Goal: Task Accomplishment & Management: Use online tool/utility

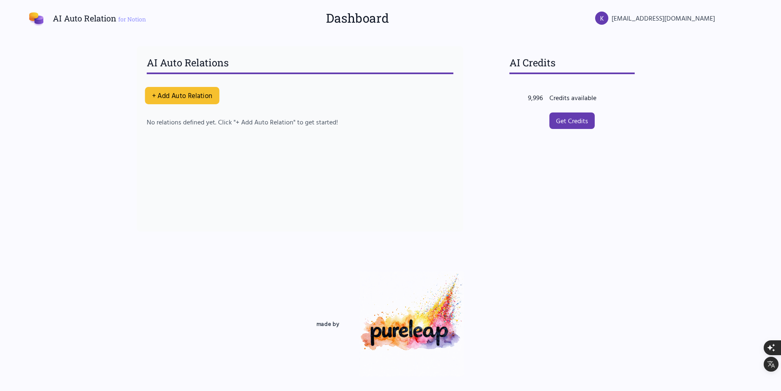
click at [195, 99] on button "+ Add Auto Relation" at bounding box center [182, 95] width 75 height 17
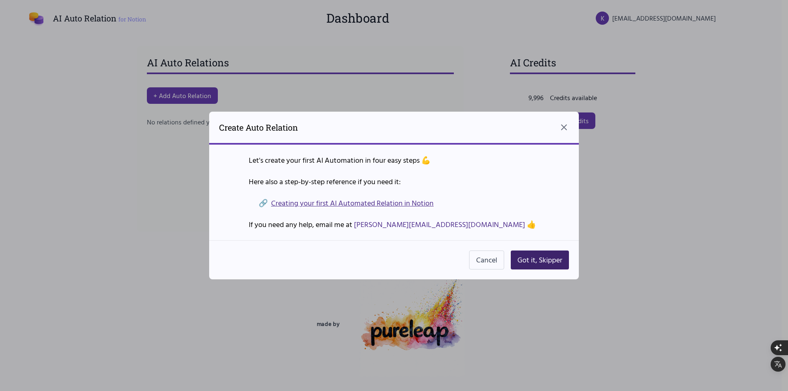
click at [541, 264] on button "Got it, Skipper" at bounding box center [540, 260] width 58 height 19
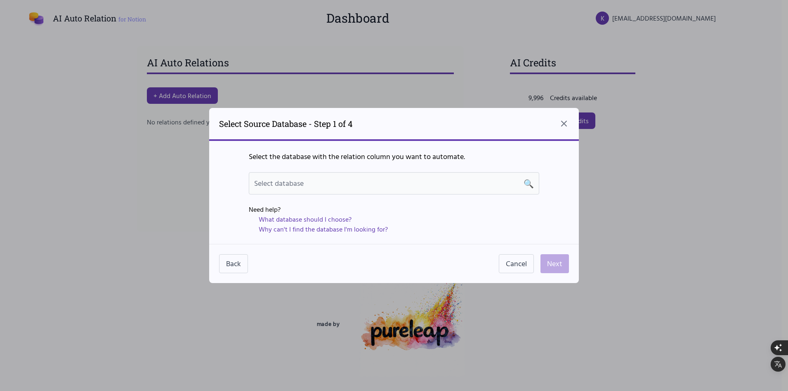
click at [339, 182] on div "Select database 🔍" at bounding box center [394, 184] width 280 height 12
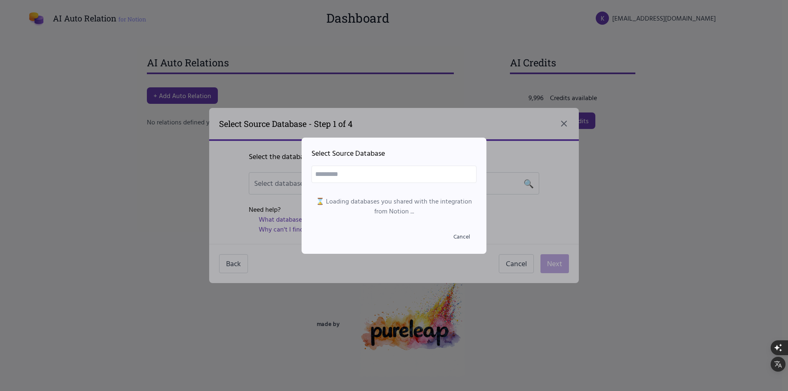
click at [501, 218] on div at bounding box center [394, 195] width 788 height 391
click at [537, 220] on div at bounding box center [394, 195] width 788 height 391
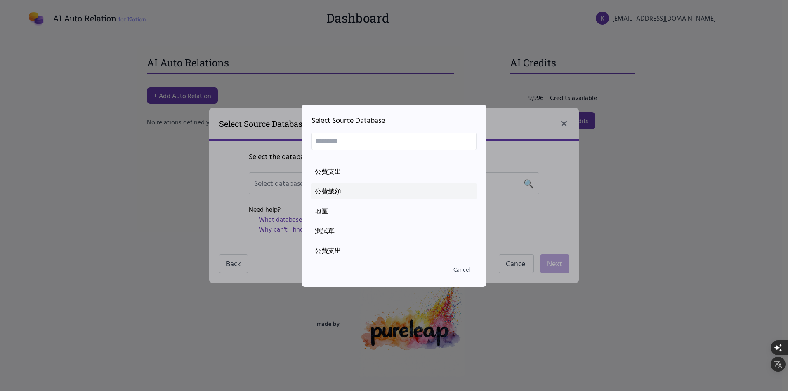
scroll to position [76, 0]
click at [530, 207] on div at bounding box center [394, 195] width 788 height 391
click at [525, 227] on div at bounding box center [394, 195] width 788 height 391
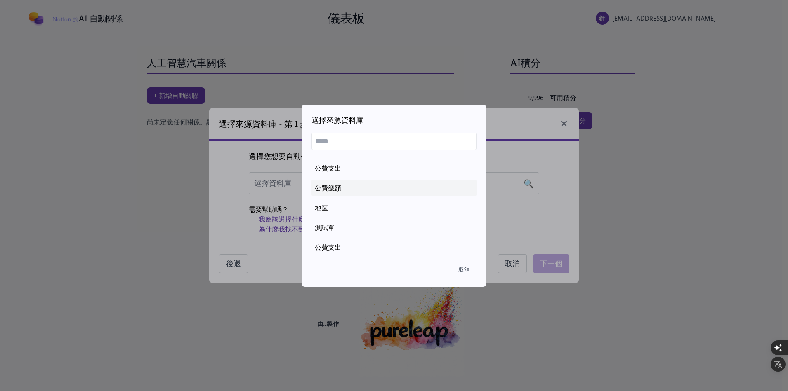
click at [333, 194] on li "公費總額" at bounding box center [393, 188] width 165 height 16
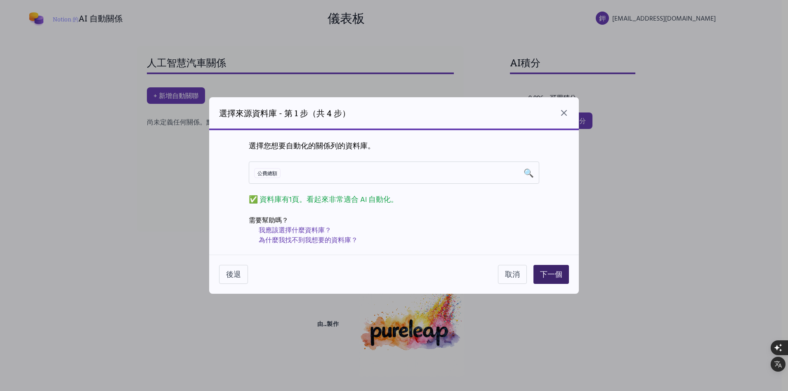
click at [552, 275] on font "下一個" at bounding box center [551, 274] width 22 height 11
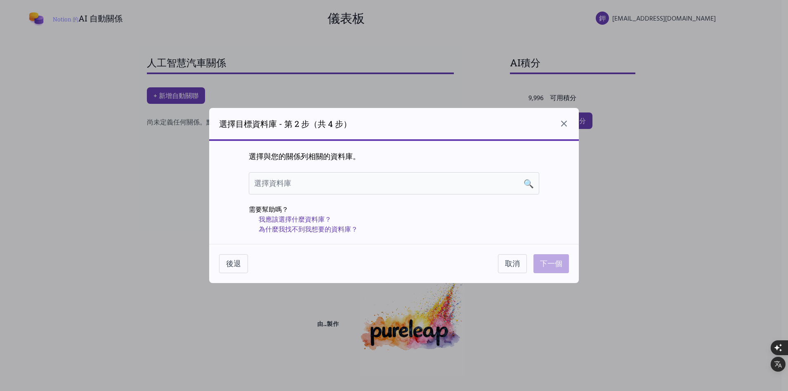
click at [388, 190] on div "選擇資料庫 🔍" at bounding box center [394, 183] width 290 height 22
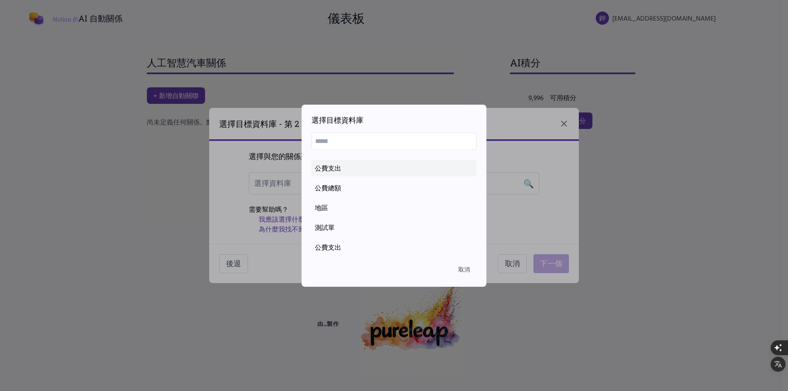
click at [332, 170] on font "公費支出" at bounding box center [328, 168] width 26 height 10
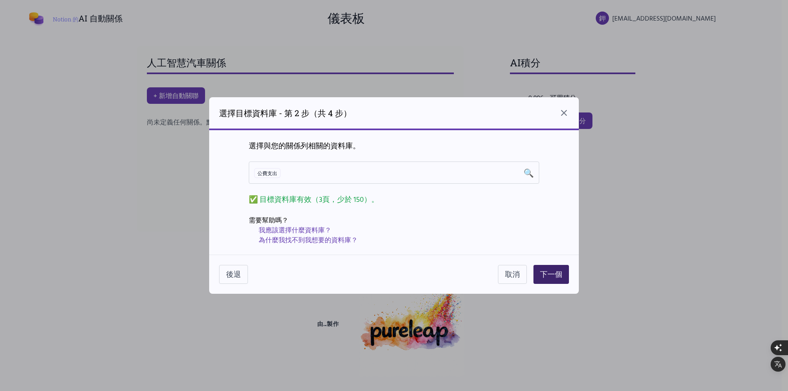
click at [553, 276] on font "下一個" at bounding box center [551, 274] width 22 height 11
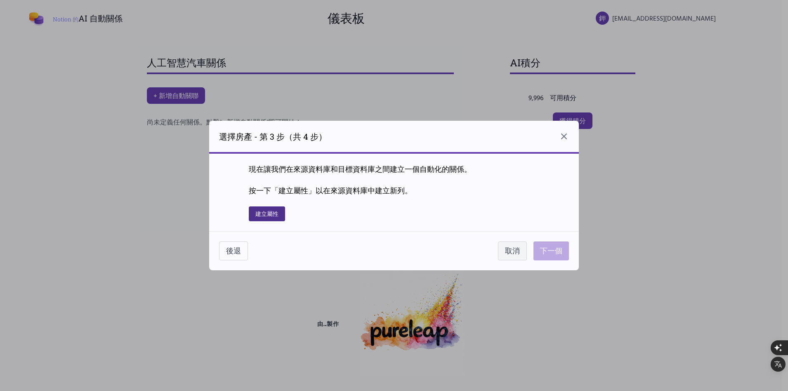
click at [508, 247] on font "取消" at bounding box center [512, 250] width 15 height 11
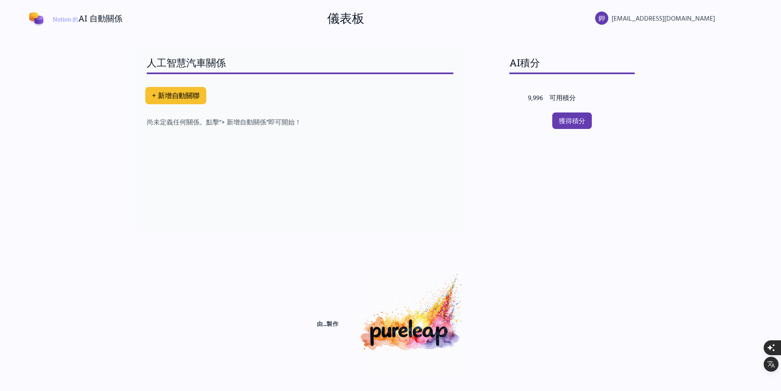
click at [162, 92] on font "+ 新增自動關聯" at bounding box center [175, 95] width 47 height 10
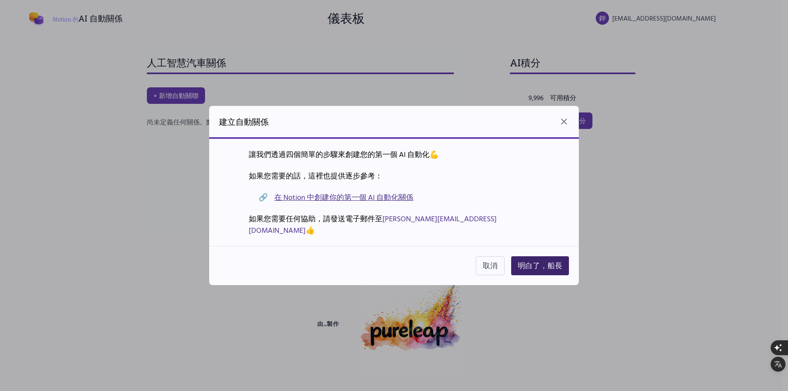
click at [533, 260] on font "明白了，船長" at bounding box center [540, 265] width 45 height 11
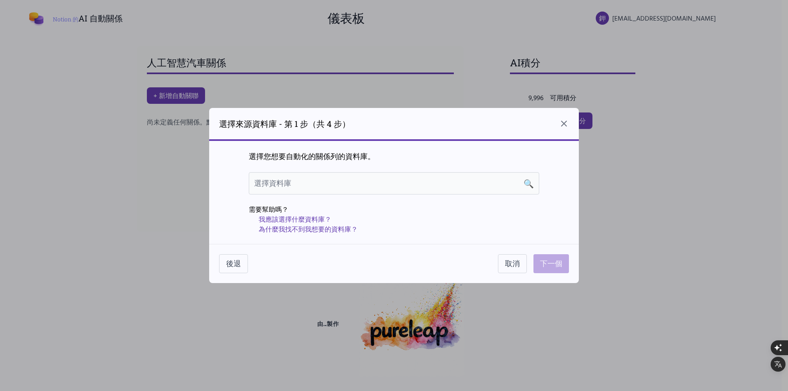
click at [343, 186] on div "選擇資料庫 🔍" at bounding box center [394, 184] width 280 height 12
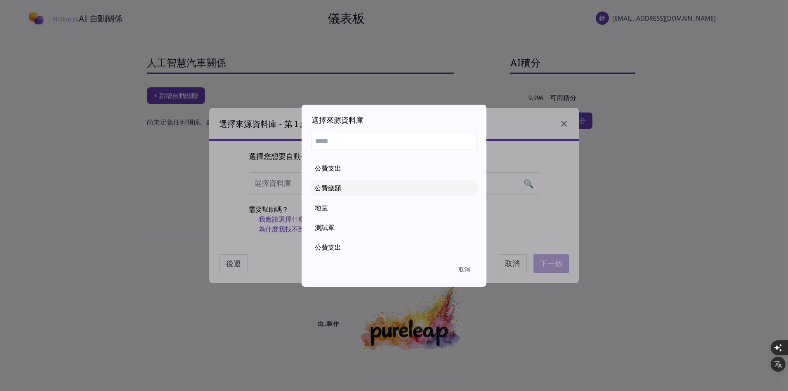
click at [337, 187] on font "公費總額" at bounding box center [328, 188] width 26 height 10
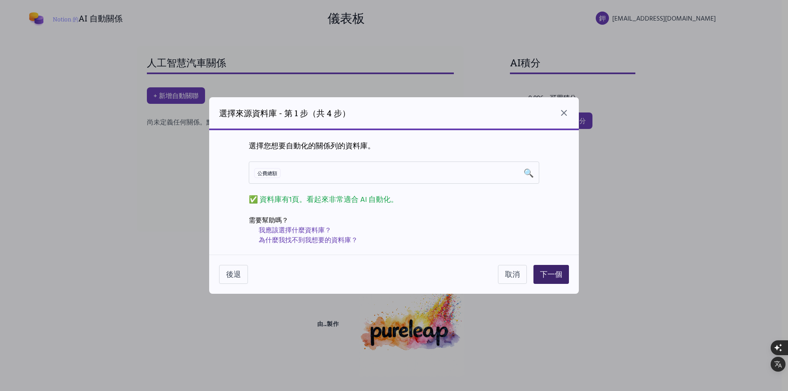
click at [552, 270] on font "下一個" at bounding box center [551, 274] width 22 height 11
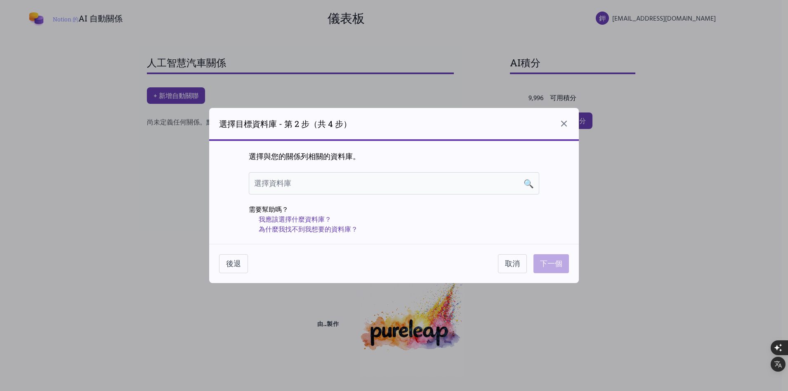
click at [334, 180] on div "選擇資料庫 🔍" at bounding box center [394, 184] width 280 height 12
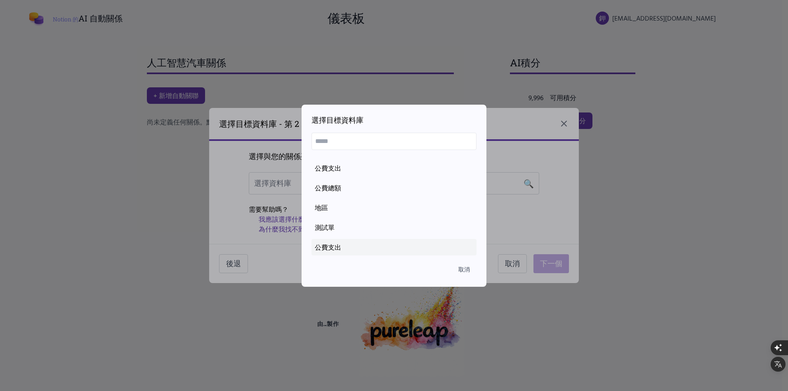
click at [338, 248] on font "公費支出" at bounding box center [328, 247] width 26 height 10
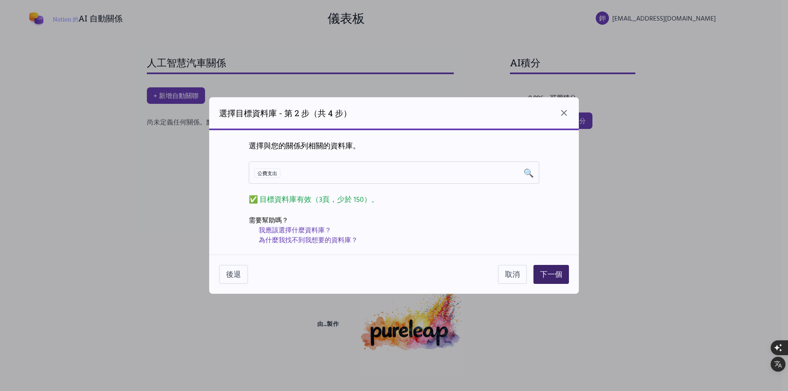
click at [541, 274] on font "下一個" at bounding box center [551, 274] width 22 height 11
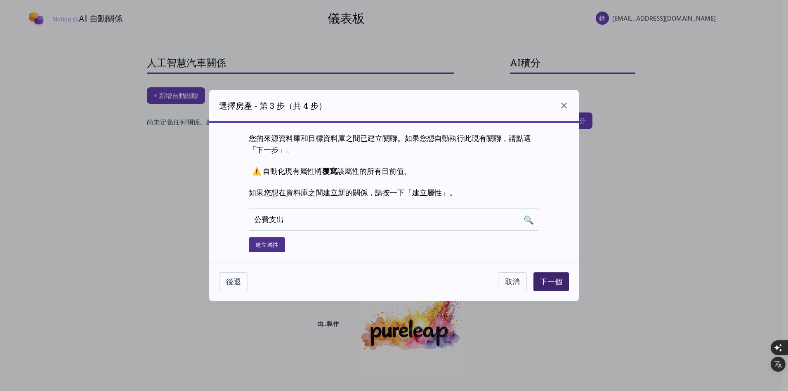
click at [540, 285] on font "下一個" at bounding box center [551, 281] width 22 height 11
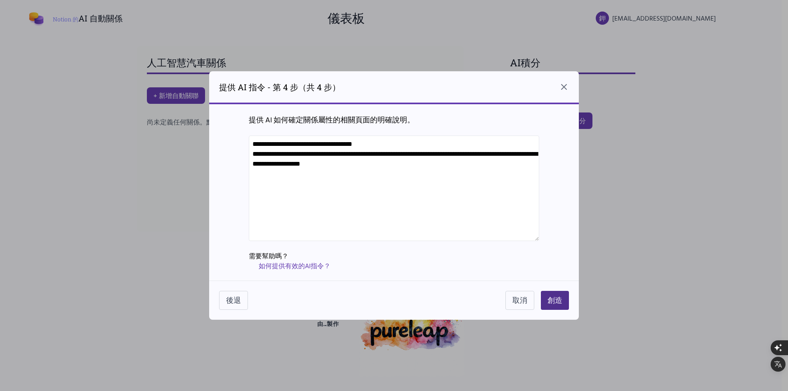
drag, startPoint x: 376, startPoint y: 193, endPoint x: 294, endPoint y: 144, distance: 95.5
click at [294, 144] on textarea "**********" at bounding box center [394, 189] width 290 height 106
click at [291, 144] on textarea "**********" at bounding box center [394, 189] width 290 height 106
type textarea "**********"
click at [556, 302] on font "創造" at bounding box center [554, 300] width 15 height 11
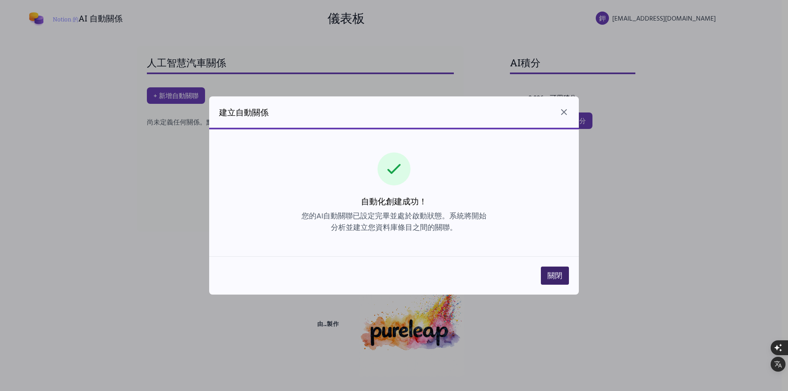
click at [559, 280] on font "關閉" at bounding box center [554, 275] width 15 height 11
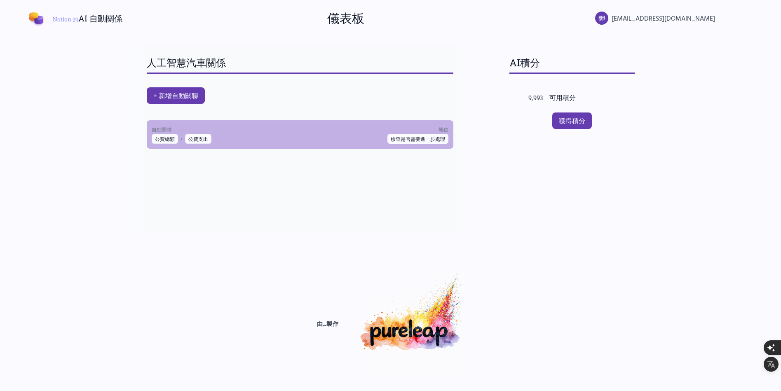
click at [171, 129] on font "自動關聯" at bounding box center [162, 129] width 20 height 7
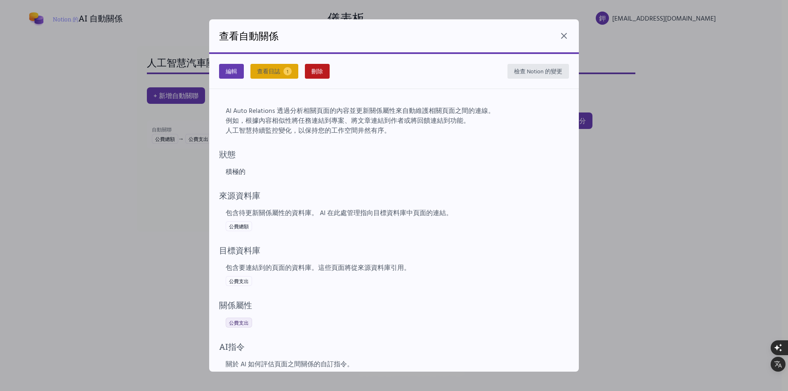
click at [271, 77] on button "查看日誌 1" at bounding box center [274, 71] width 48 height 15
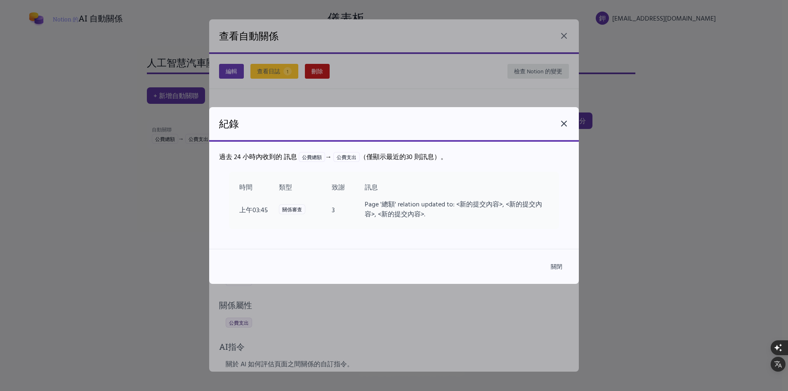
click at [567, 127] on icon at bounding box center [564, 124] width 10 height 10
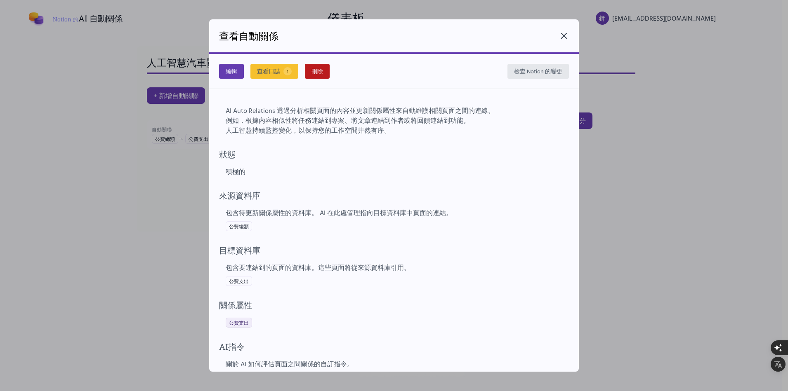
click at [564, 40] on icon at bounding box center [564, 36] width 10 height 10
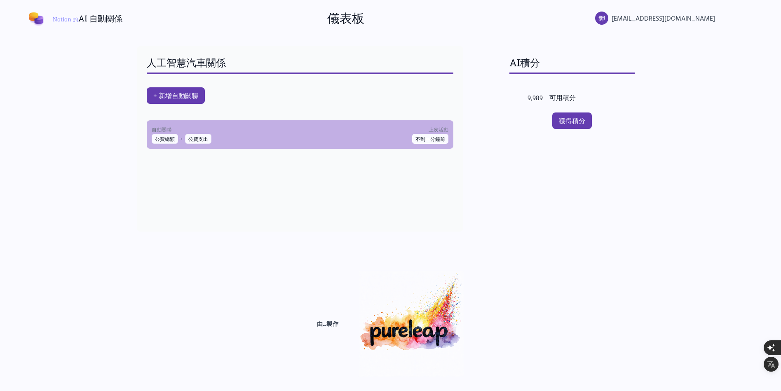
click at [232, 136] on div "自動關聯 公費總額 → 公費支出 上次活動 不到一分鐘前" at bounding box center [300, 134] width 297 height 19
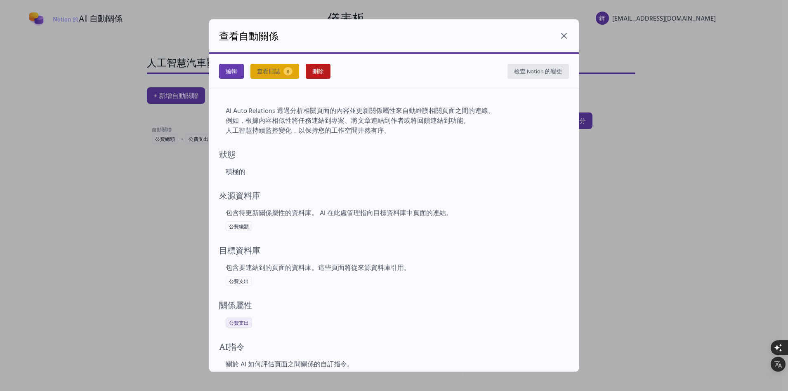
click at [285, 74] on span "8" at bounding box center [287, 71] width 9 height 8
